Goal: Contribute content

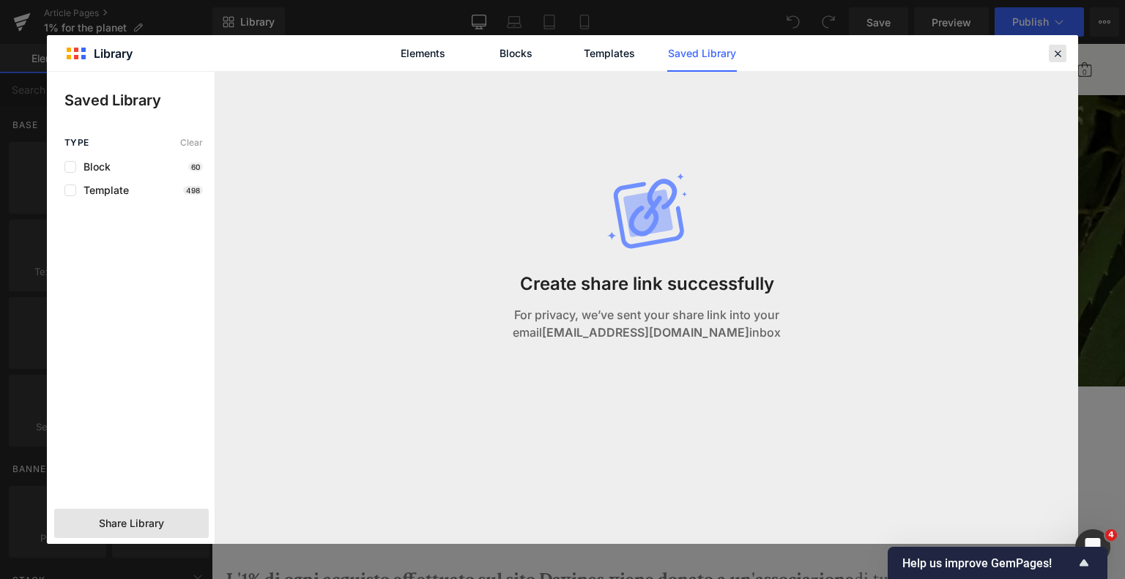
click at [1056, 50] on icon at bounding box center [1057, 53] width 13 height 13
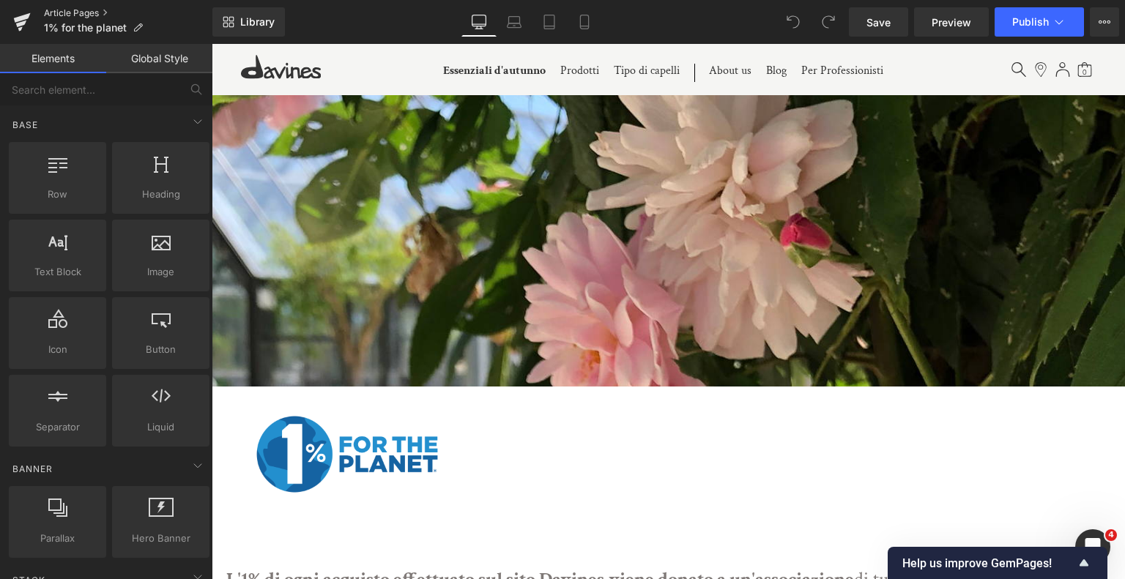
click at [66, 13] on link "Article Pages" at bounding box center [128, 13] width 168 height 12
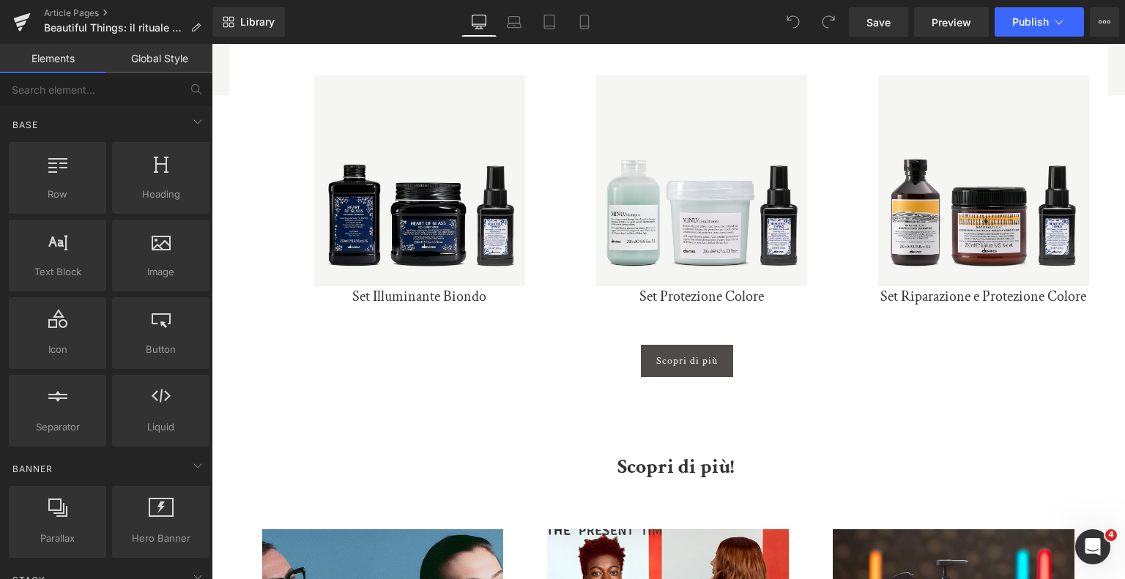
scroll to position [4393, 0]
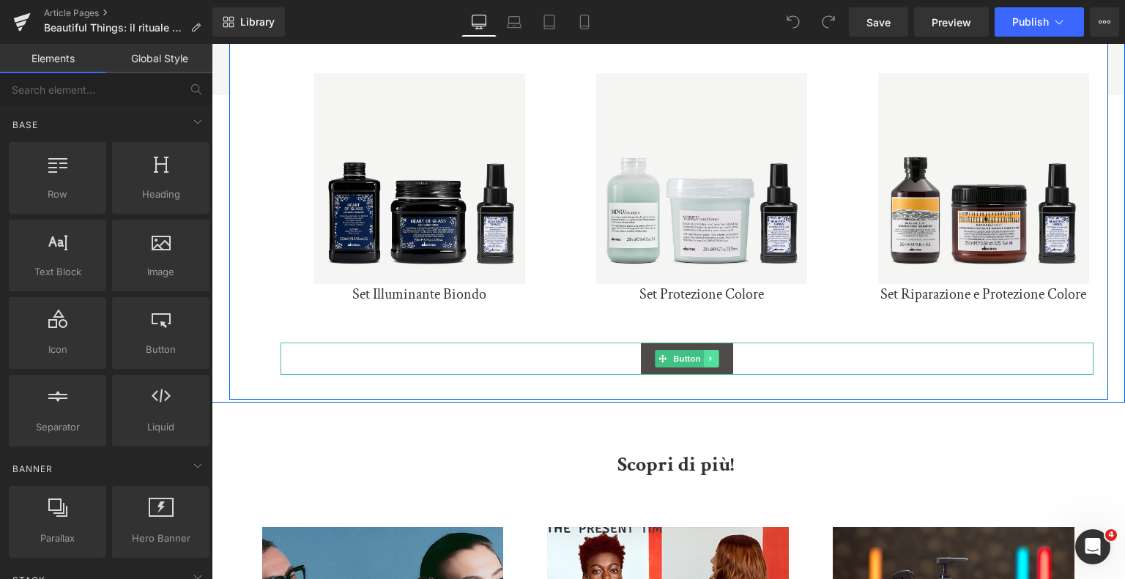
click at [712, 354] on icon at bounding box center [710, 358] width 8 height 9
click at [706, 350] on link at bounding box center [703, 359] width 15 height 18
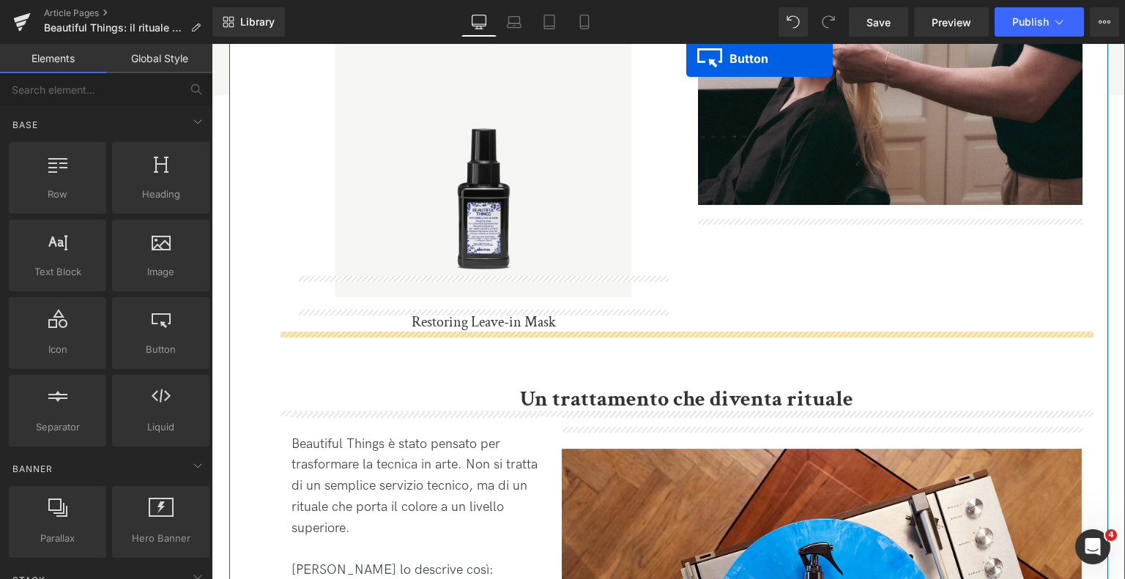
scroll to position [829, 0]
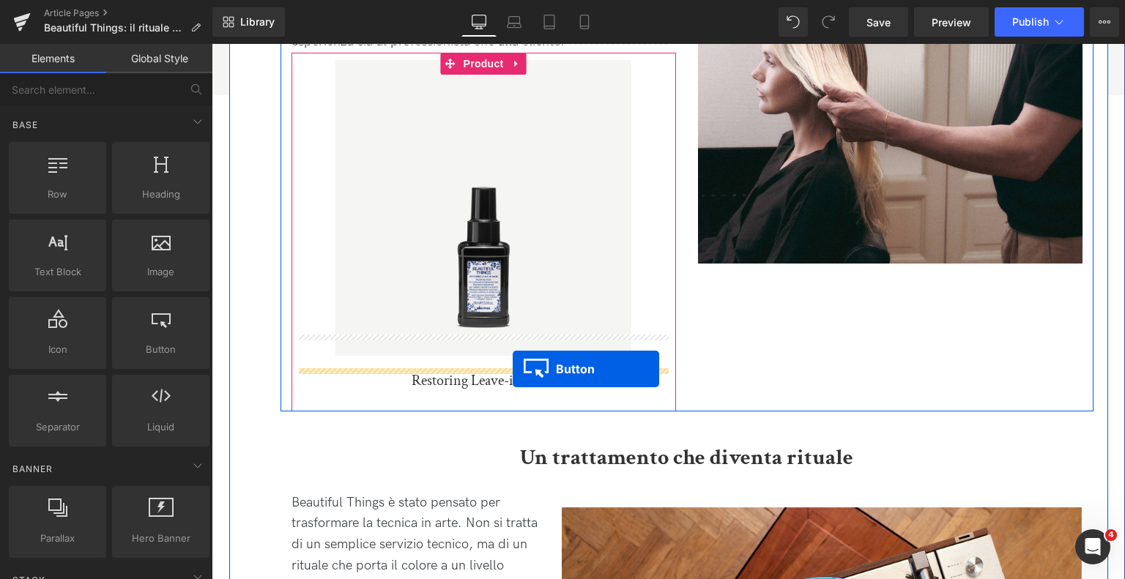
drag, startPoint x: 662, startPoint y: 343, endPoint x: 512, endPoint y: 369, distance: 151.7
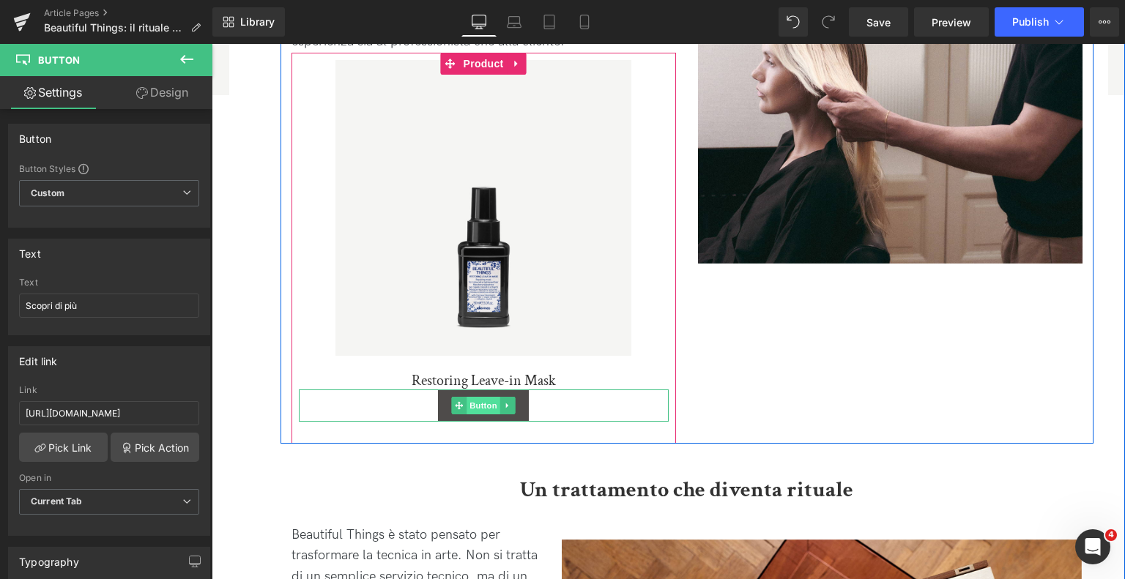
click at [491, 397] on span "Button" at bounding box center [483, 406] width 34 height 18
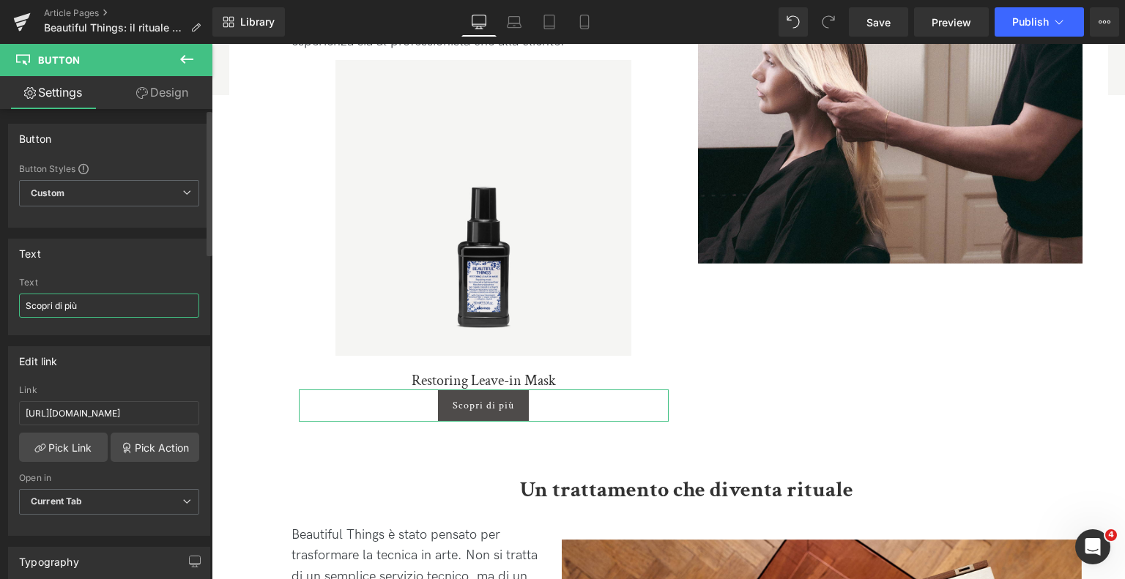
click at [116, 301] on input "Scopri di più" at bounding box center [109, 306] width 180 height 24
type input "Acquista"
click at [85, 414] on input "https://it.davines.com/blogs/blog/beautiful-things" at bounding box center [109, 413] width 180 height 24
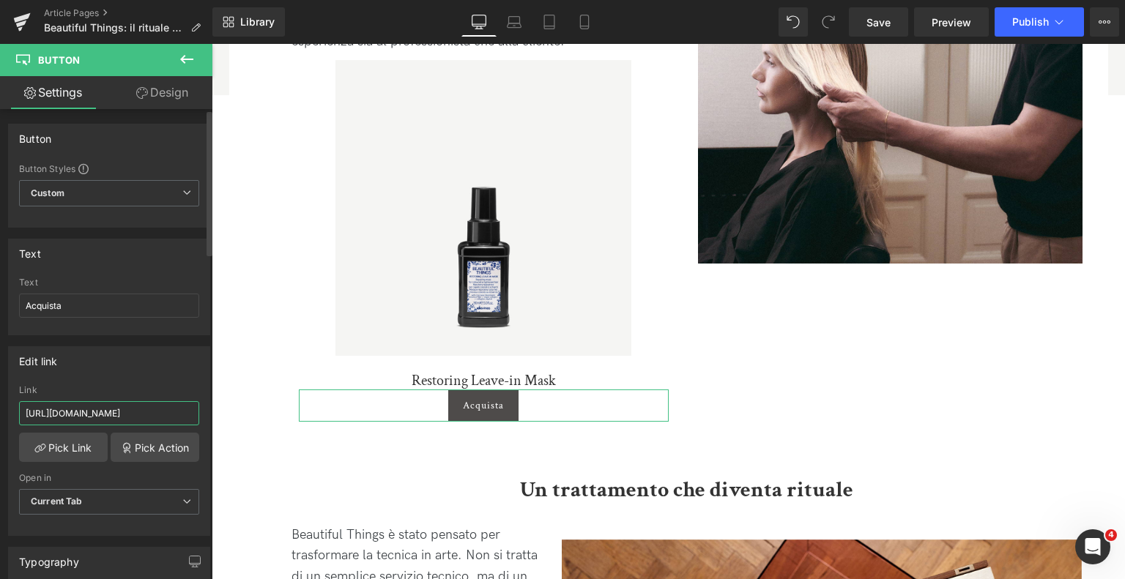
click at [85, 414] on input "https://it.davines.com/blogs/blog/beautiful-things" at bounding box center [109, 413] width 180 height 24
paste input "products/restoring-leave-in-mask"
type input "https://it.davines.com/products/restoring-leave-in-mask"
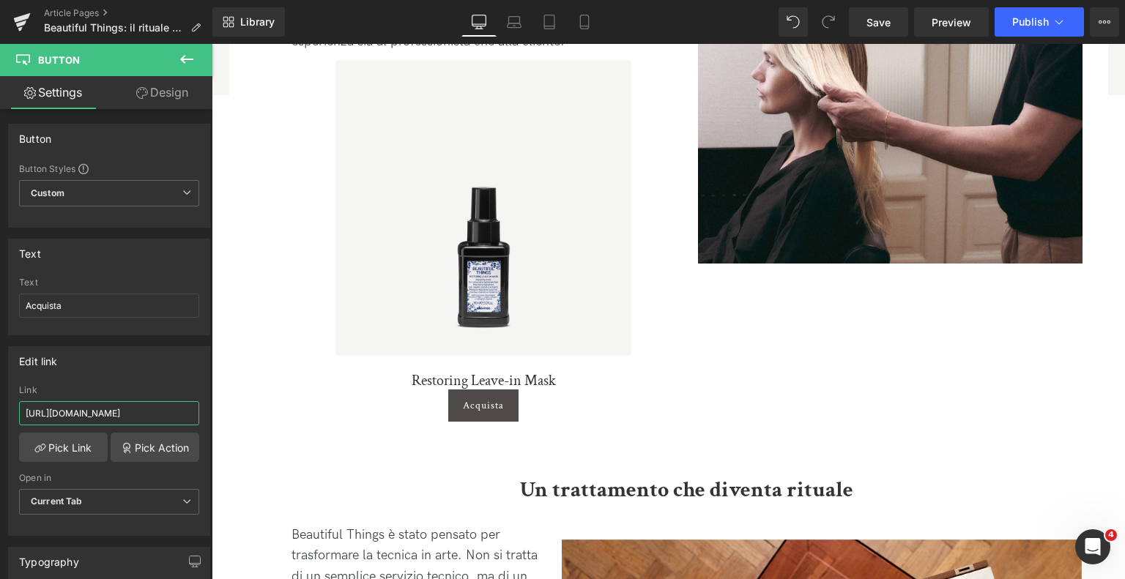
scroll to position [0, 0]
click at [102, 418] on input "https://it.davines.com/products/restoring-leave-in-mask" at bounding box center [109, 413] width 180 height 24
drag, startPoint x: 879, startPoint y: 16, endPoint x: 212, endPoint y: 362, distance: 750.8
click at [879, 16] on span "Save" at bounding box center [878, 22] width 24 height 15
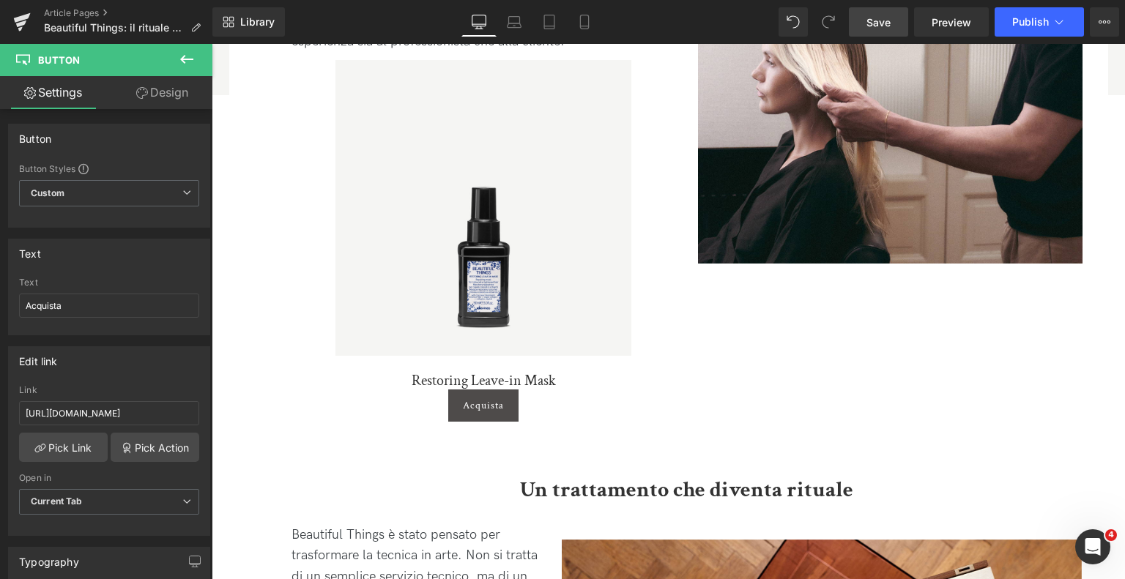
scroll to position [0, 0]
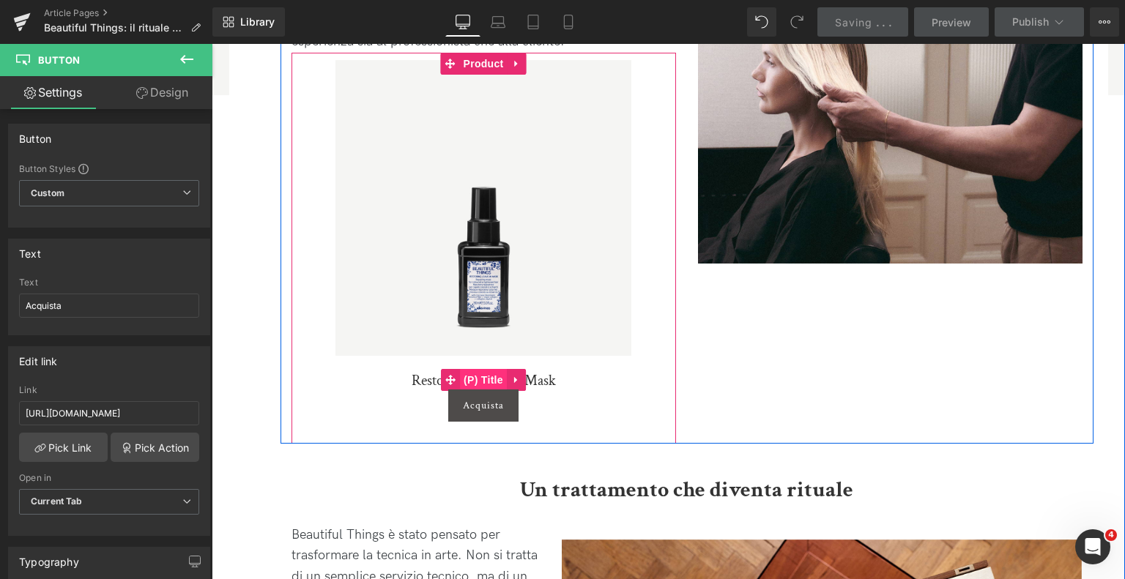
click at [495, 369] on span "(P) Title" at bounding box center [483, 380] width 47 height 22
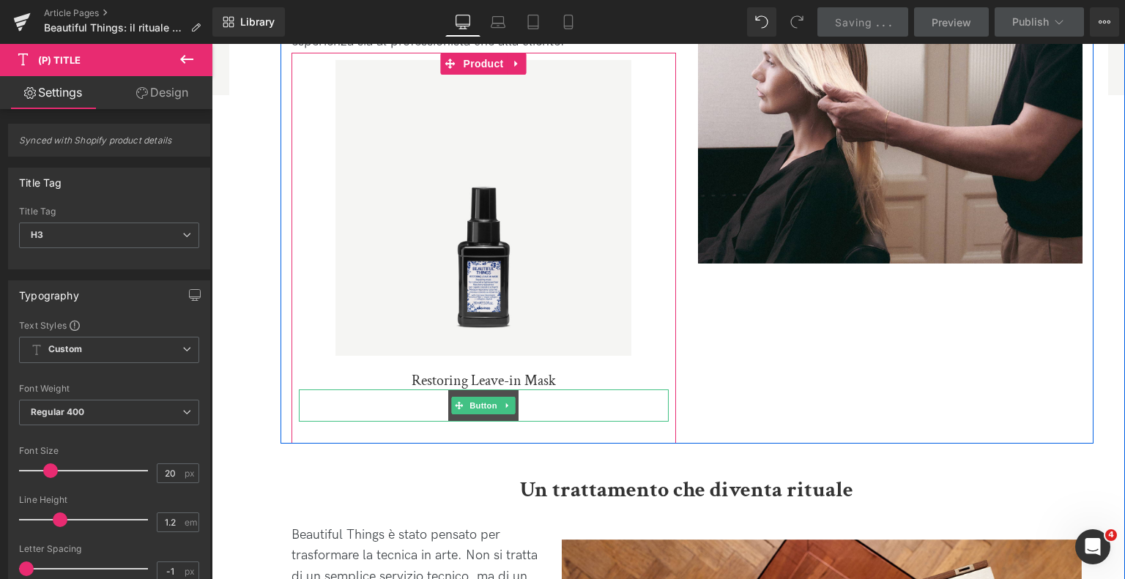
click at [474, 397] on span "Button" at bounding box center [483, 406] width 34 height 18
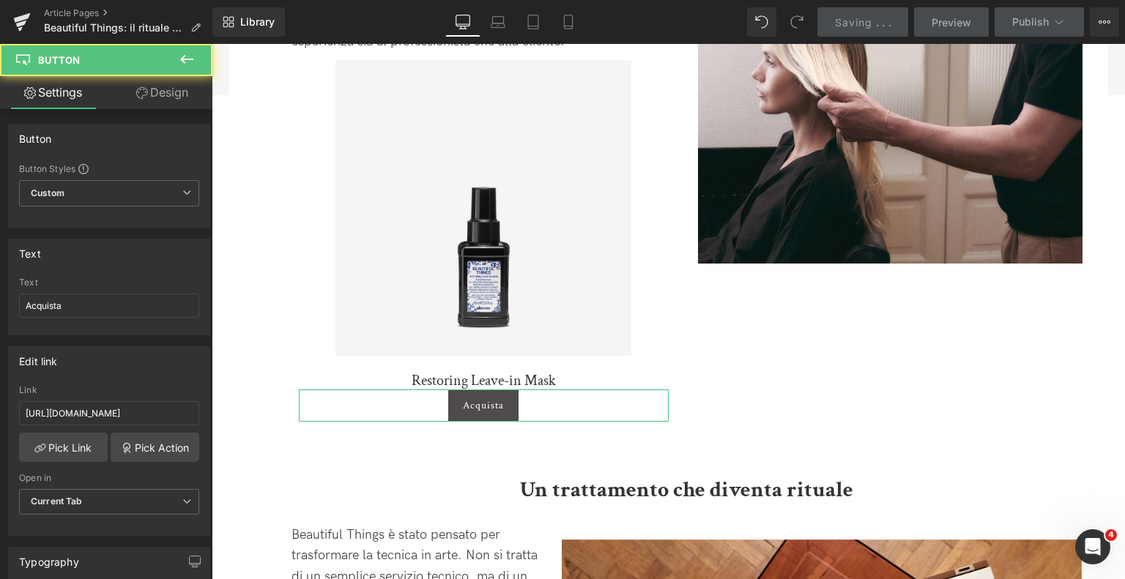
click at [144, 89] on icon at bounding box center [142, 93] width 12 height 12
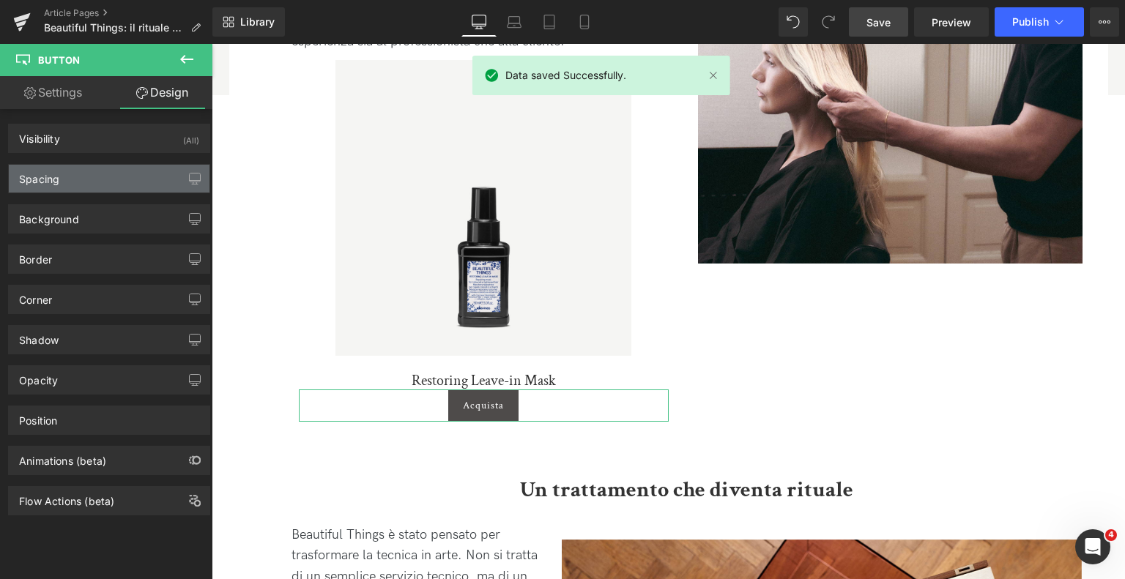
click at [135, 179] on div "Spacing" at bounding box center [109, 179] width 201 height 28
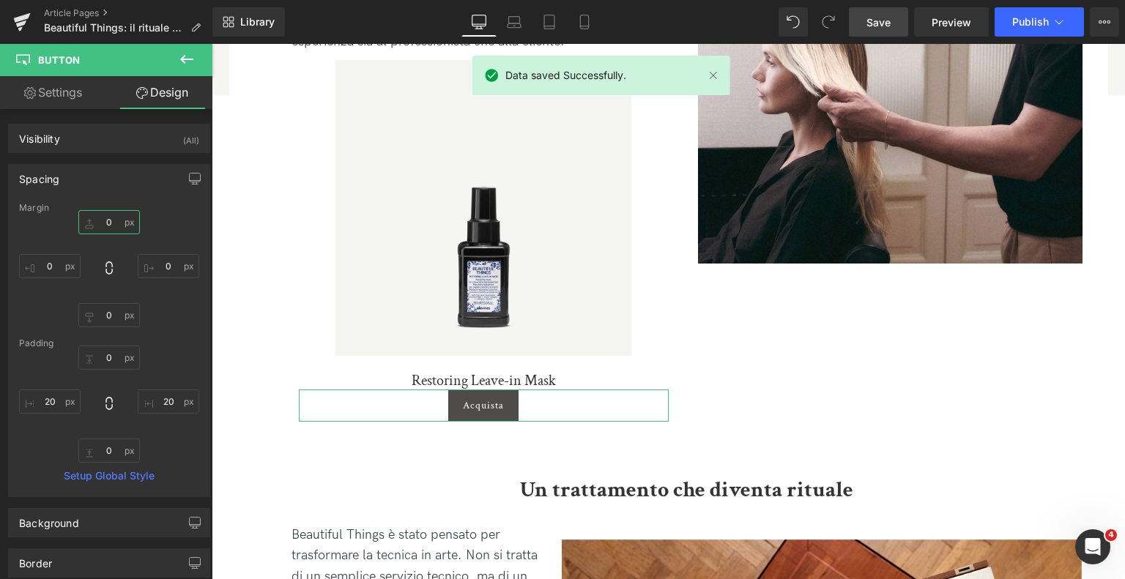
click at [105, 218] on input "0" at bounding box center [108, 222] width 61 height 24
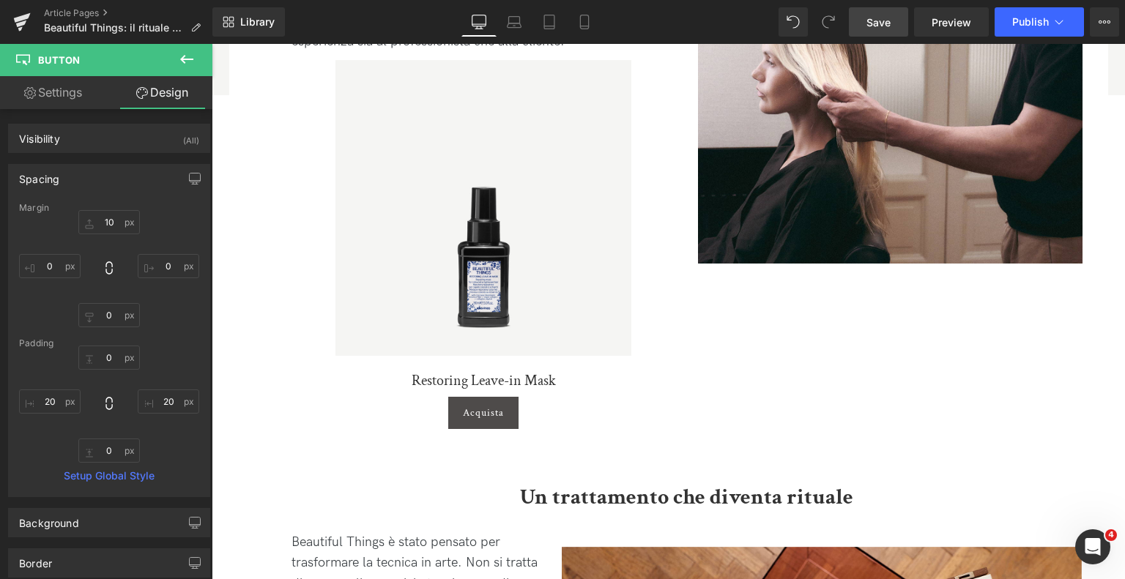
click at [900, 24] on link "Save" at bounding box center [878, 21] width 59 height 29
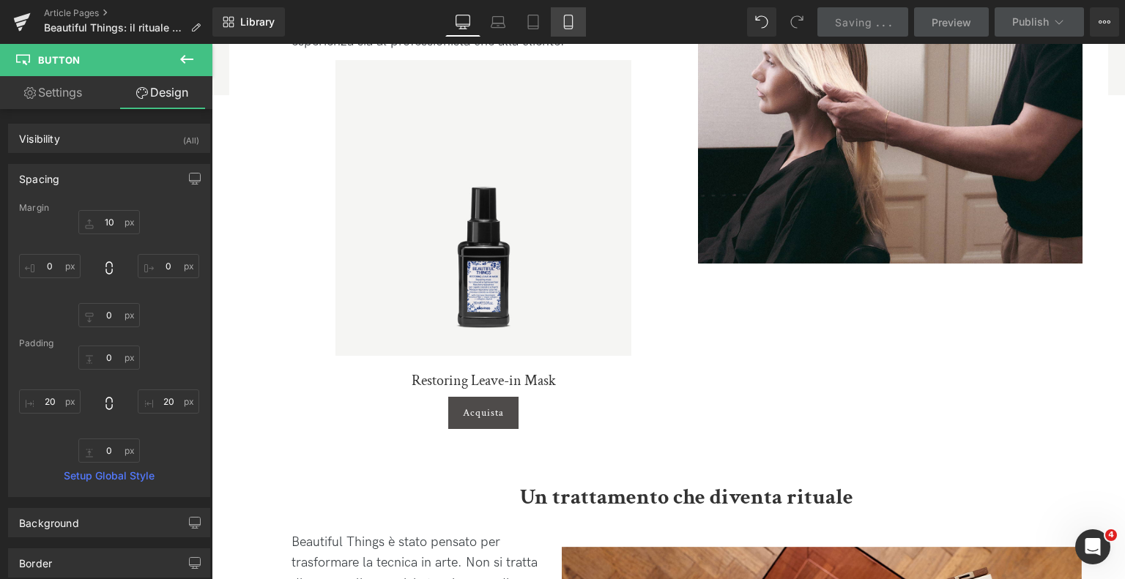
click at [575, 15] on icon at bounding box center [568, 22] width 15 height 15
type input "10"
type input "0"
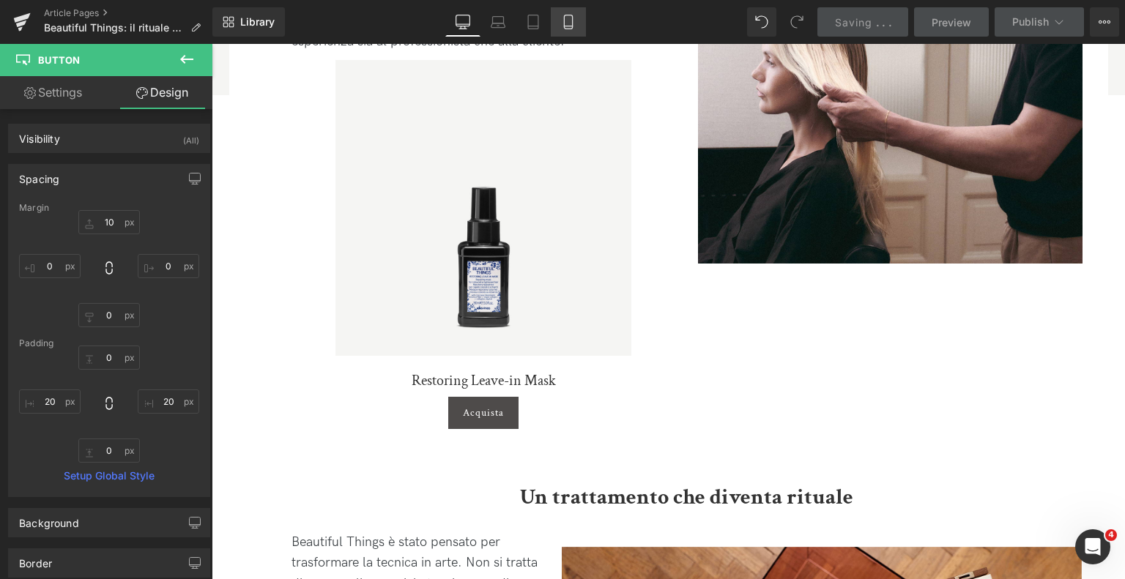
type input "0"
type input "20"
type input "0"
type input "20"
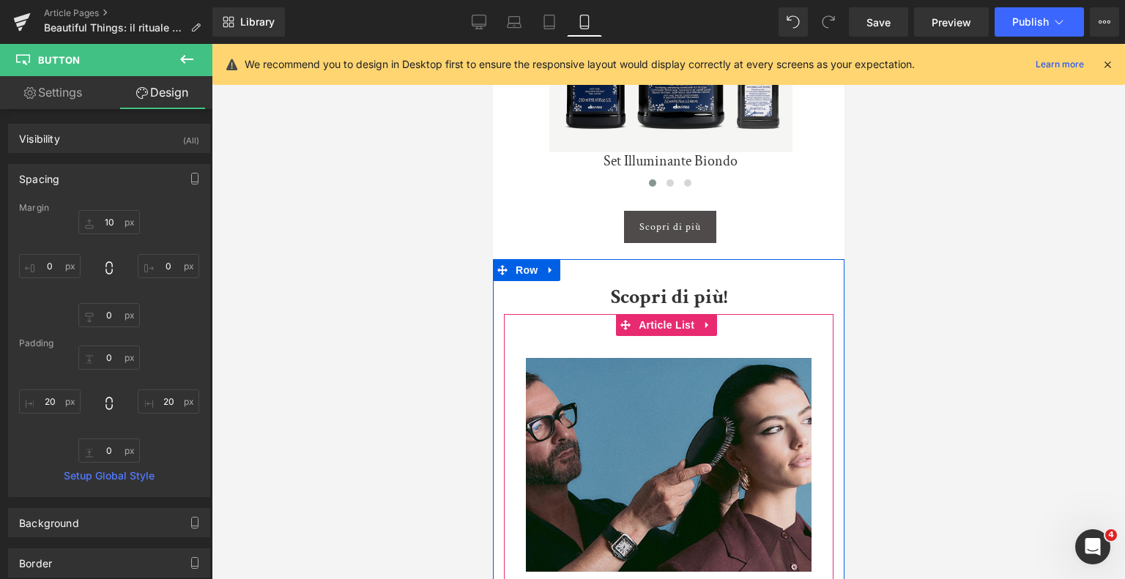
scroll to position [4929, 0]
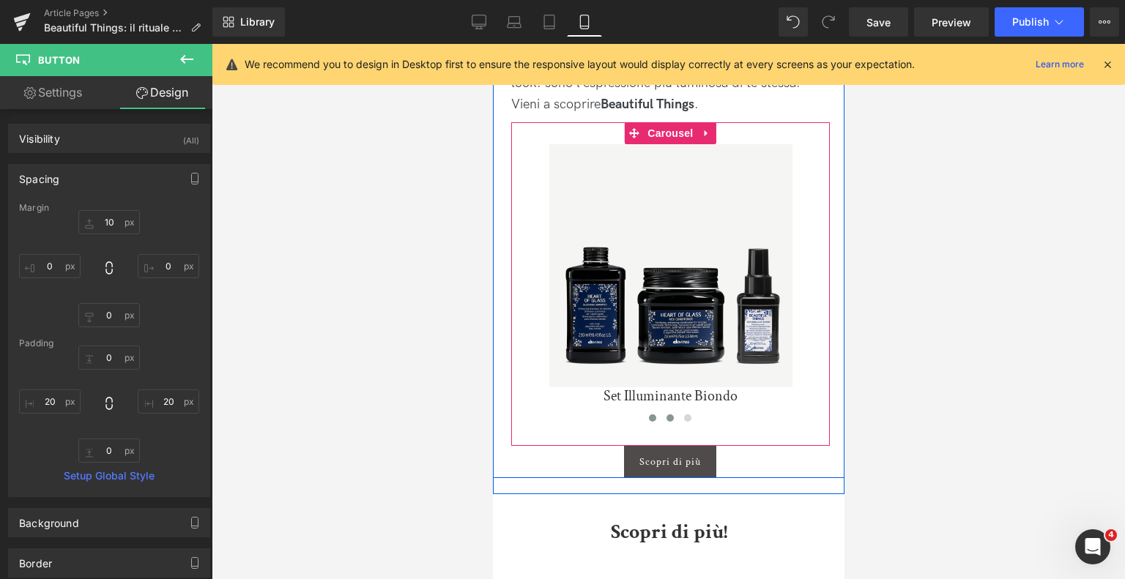
click at [668, 414] on span at bounding box center [668, 417] width 7 height 7
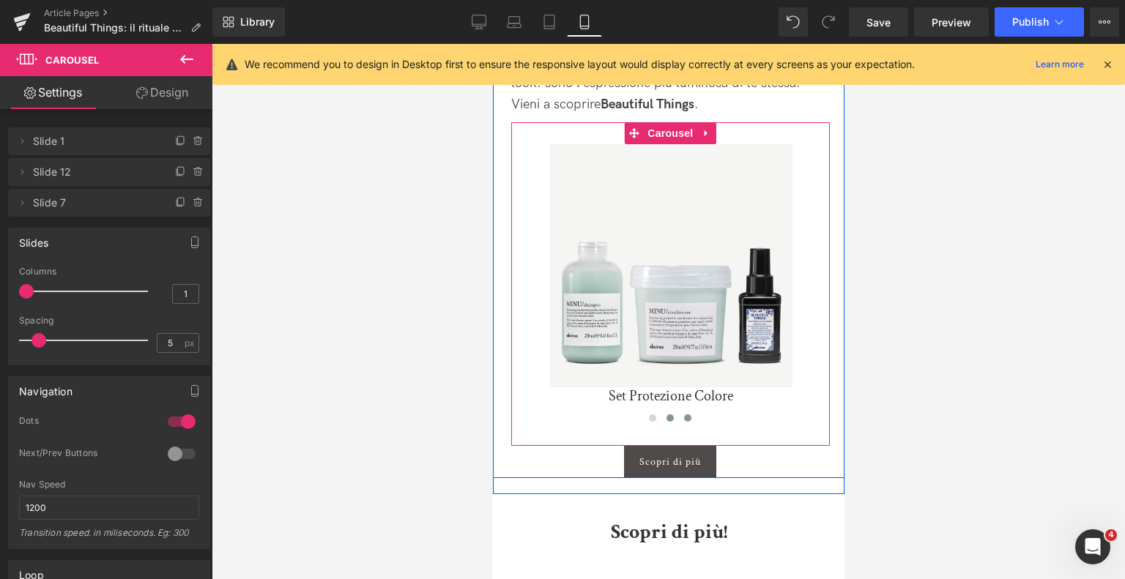
click at [680, 411] on button at bounding box center [687, 418] width 18 height 15
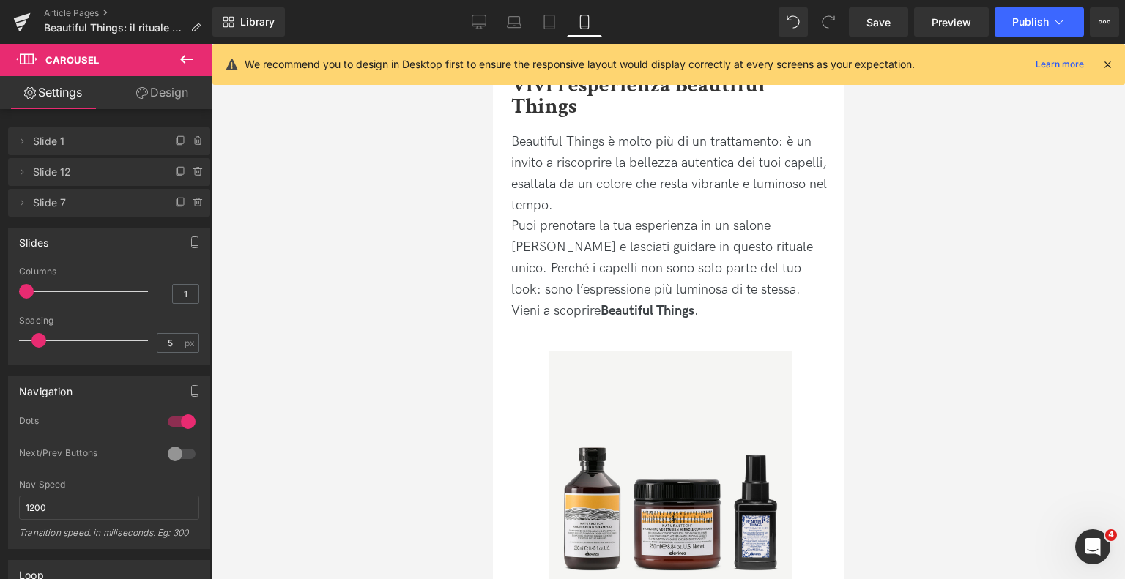
scroll to position [4710, 0]
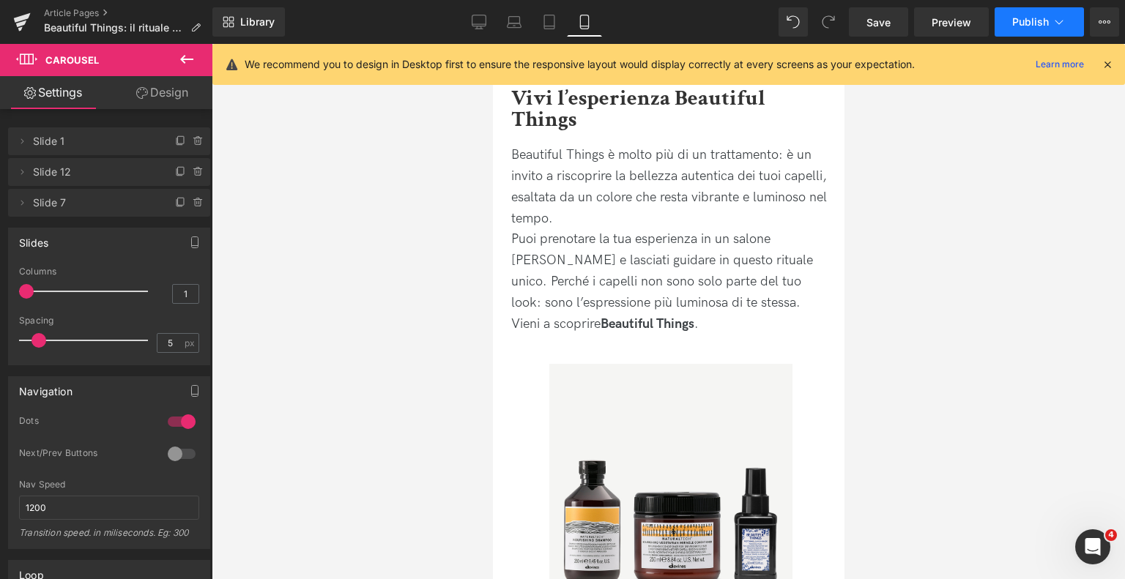
click at [1033, 23] on span "Publish" at bounding box center [1030, 22] width 37 height 12
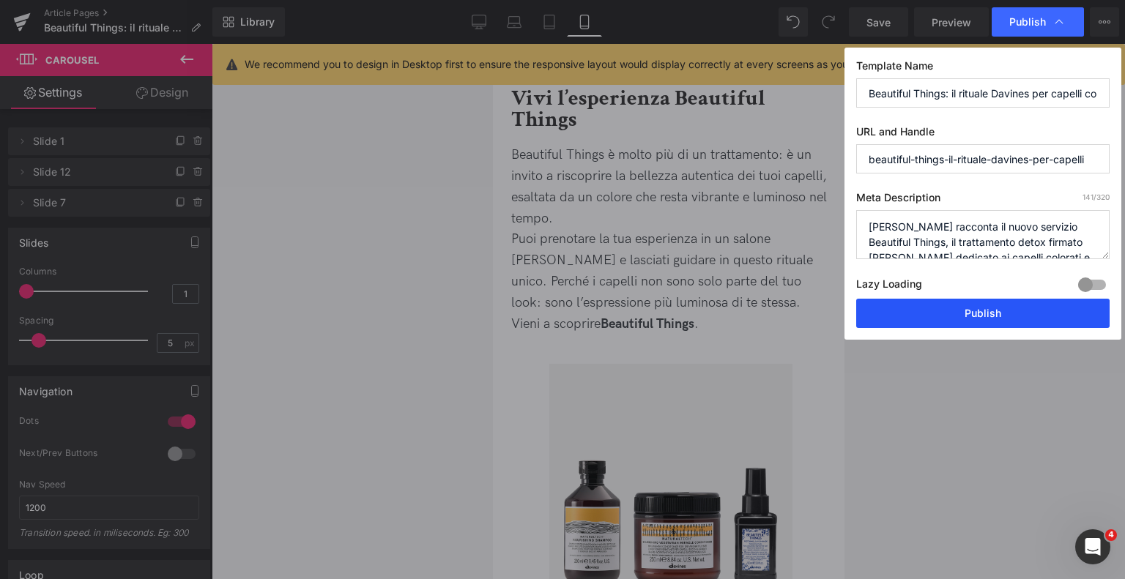
click at [969, 318] on button "Publish" at bounding box center [982, 313] width 253 height 29
